Goal: Use online tool/utility: Utilize a website feature to perform a specific function

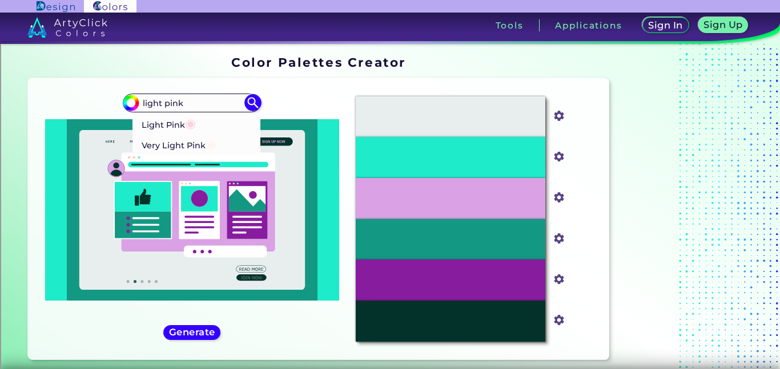
type input "light pink"
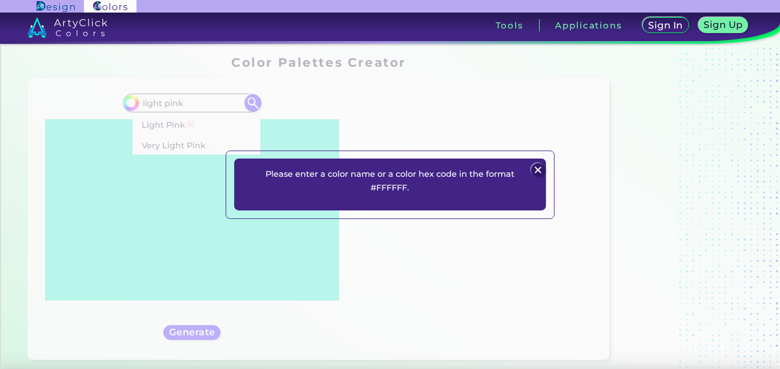
click at [535, 172] on img at bounding box center [539, 170] width 14 height 14
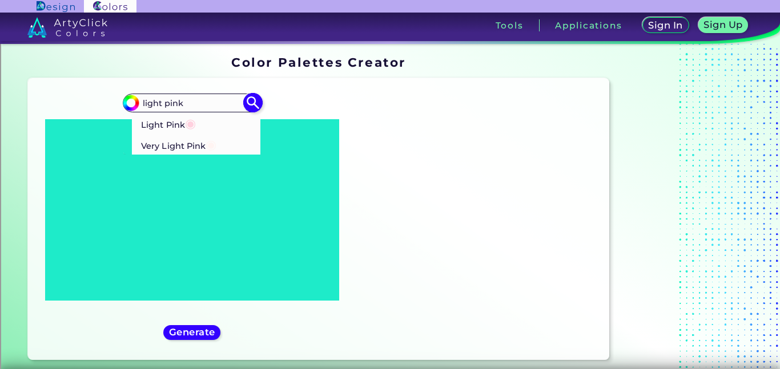
click at [227, 123] on li "Light Pink ◉" at bounding box center [196, 123] width 129 height 21
type input "#ffd1df"
type input "#FFD1DF"
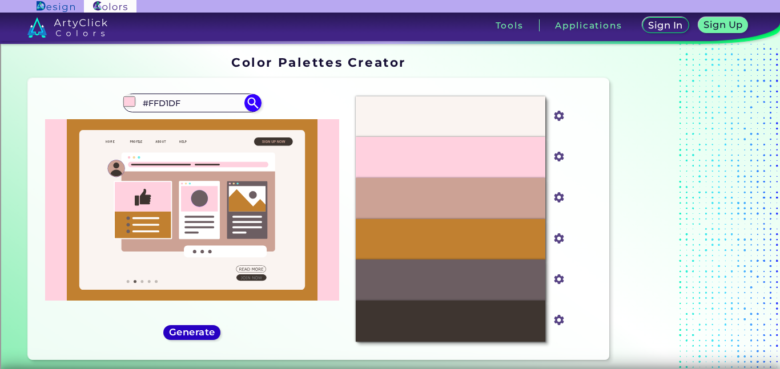
click at [197, 331] on h5 "Generate" at bounding box center [192, 332] width 42 height 9
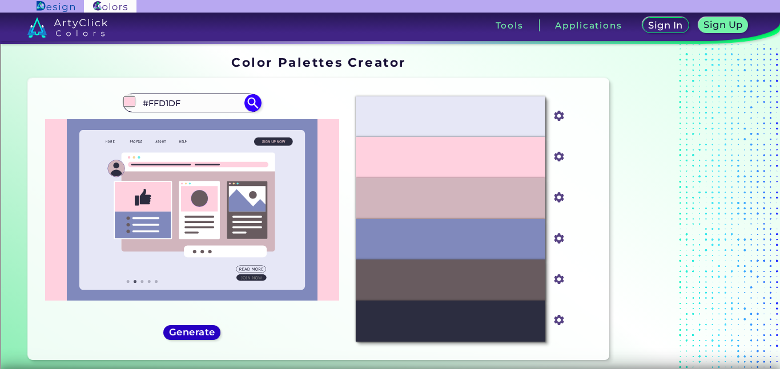
click at [199, 331] on h5 "Generate" at bounding box center [192, 332] width 42 height 9
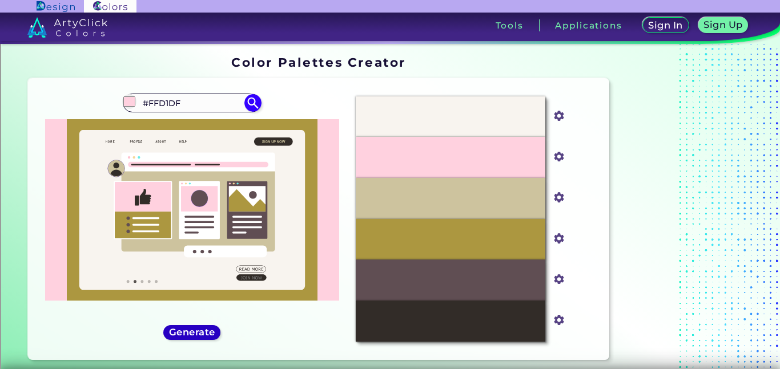
click at [198, 331] on h5 "Generate" at bounding box center [192, 332] width 42 height 9
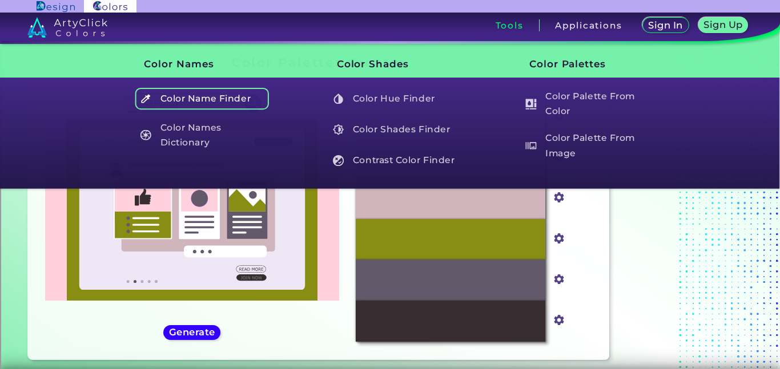
click at [248, 105] on h5 "Color Name Finder" at bounding box center [202, 99] width 134 height 22
